Goal: Navigation & Orientation: Find specific page/section

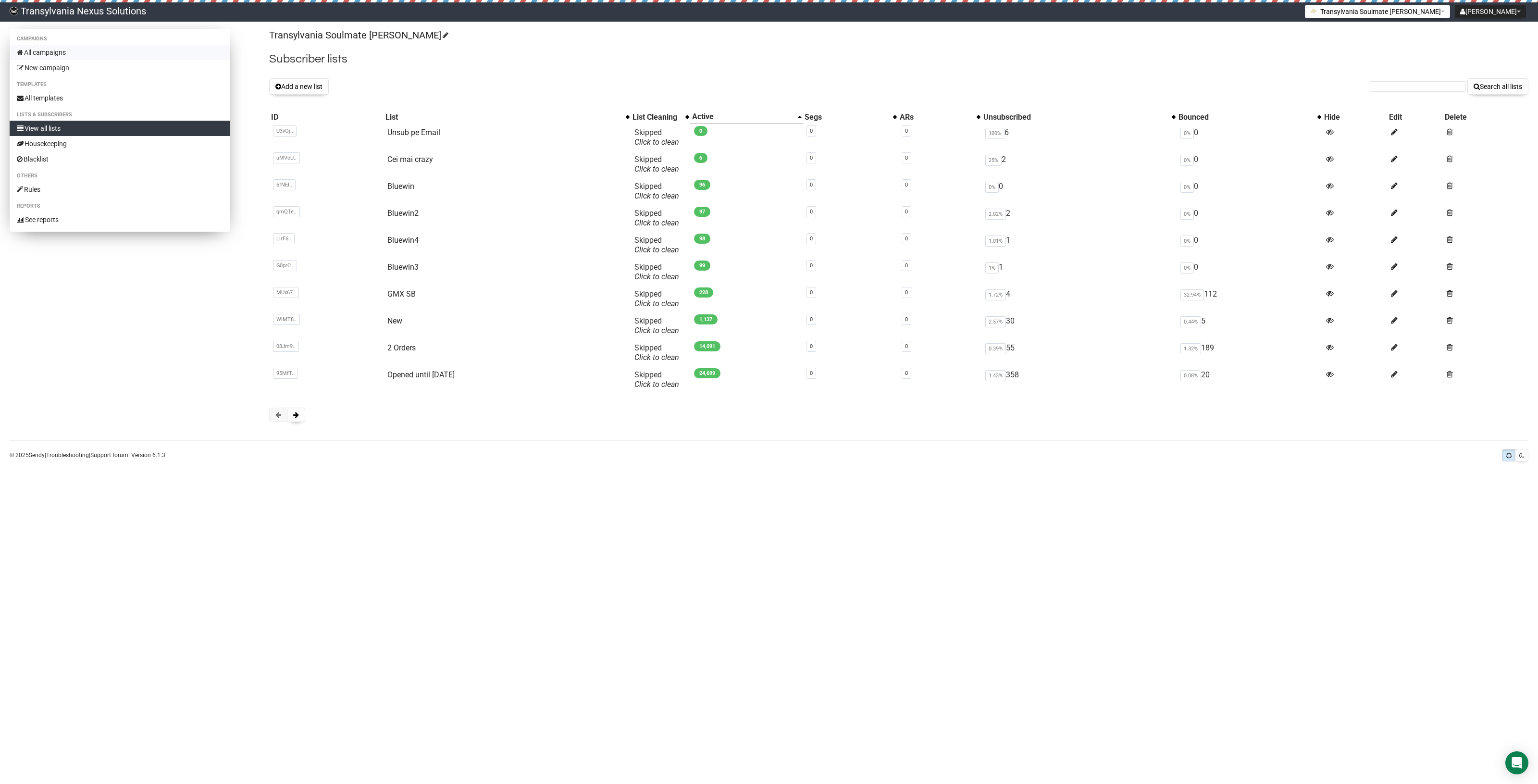
click at [56, 47] on link "All campaigns" at bounding box center [120, 52] width 221 height 15
click at [97, 46] on link "All campaigns" at bounding box center [120, 52] width 221 height 15
click at [56, 51] on link "All campaigns" at bounding box center [120, 52] width 221 height 15
